Goal: Navigation & Orientation: Go to known website

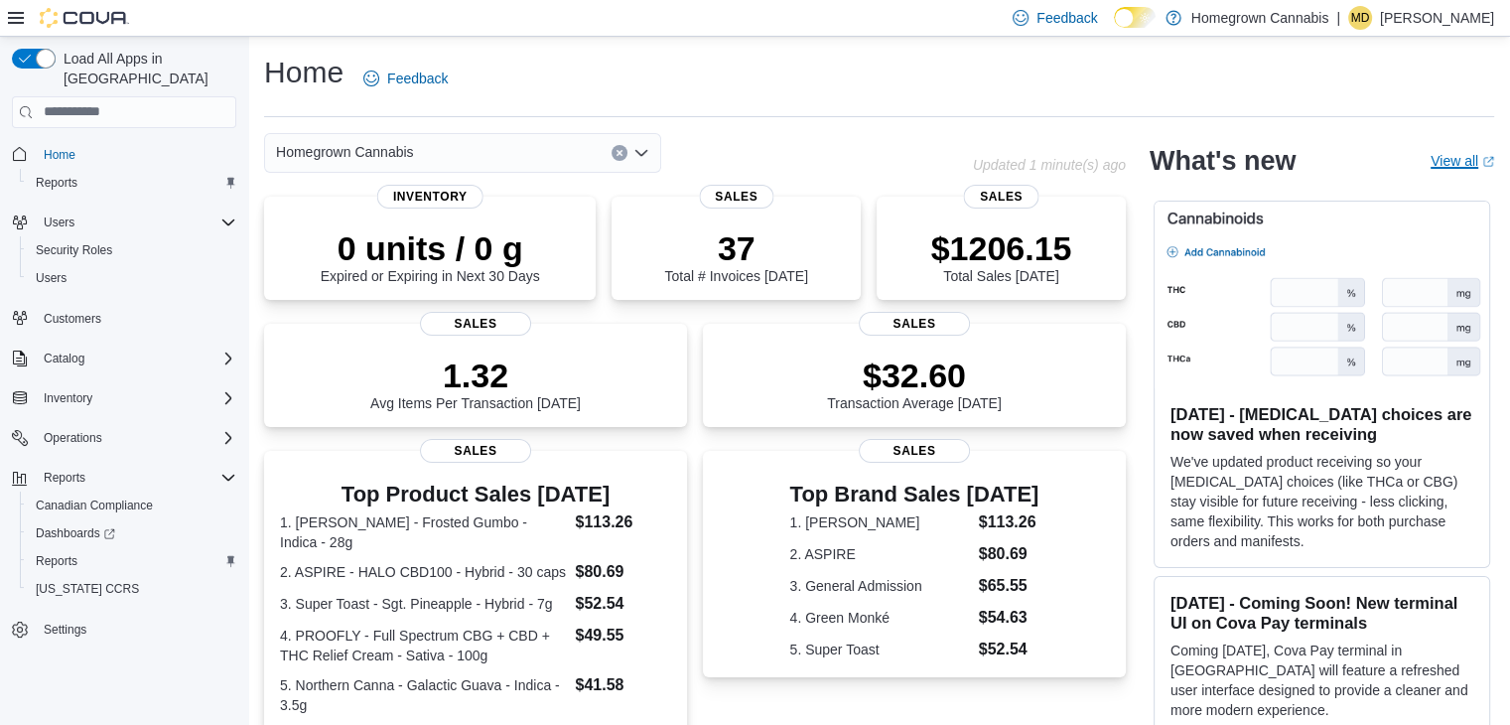
click at [1459, 154] on link "View all (opens in a new tab or window)" at bounding box center [1463, 161] width 64 height 16
